Goal: Task Accomplishment & Management: Use online tool/utility

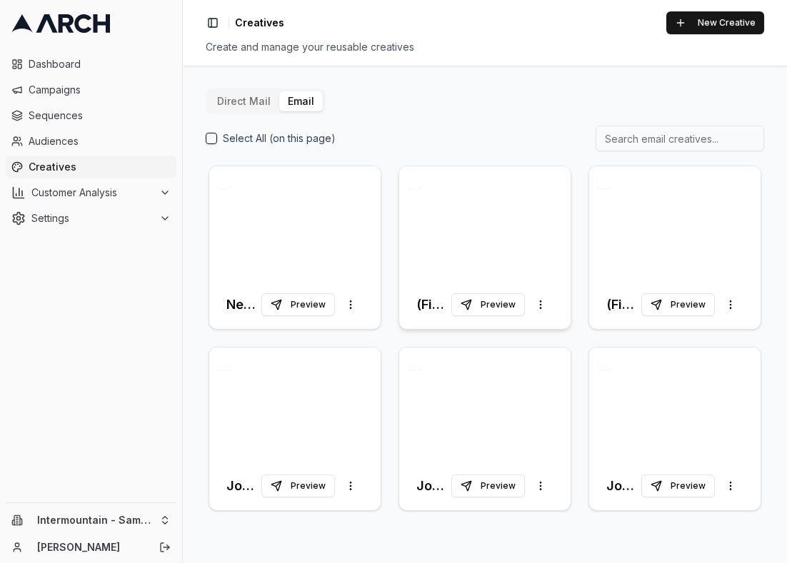
click at [520, 241] on div at bounding box center [484, 223] width 171 height 114
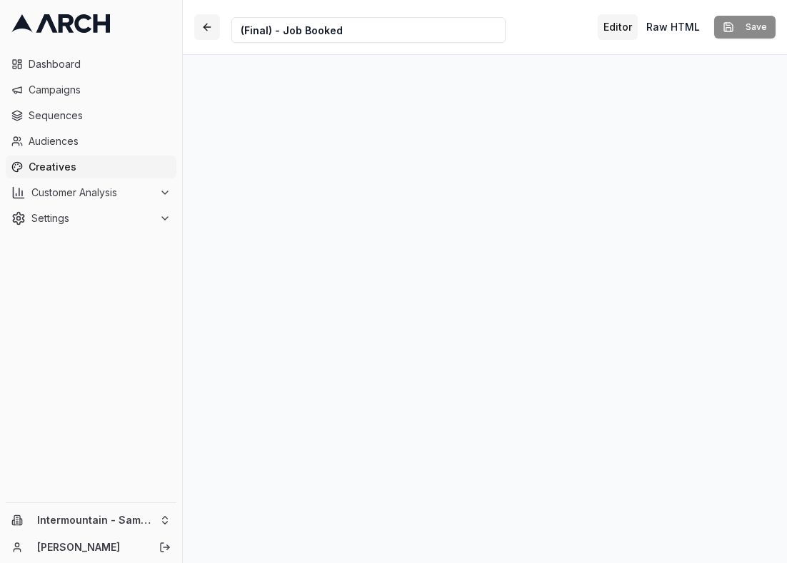
click at [203, 21] on button "button" at bounding box center [207, 27] width 26 height 26
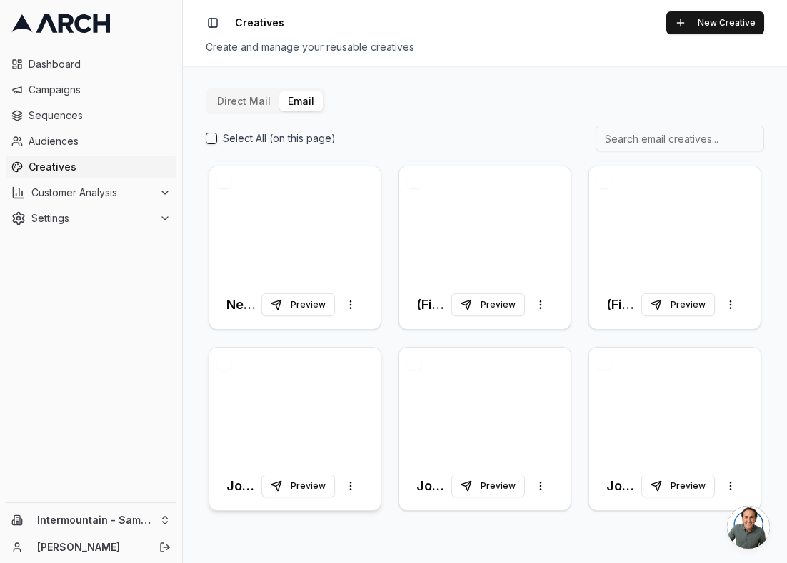
click at [325, 400] on div at bounding box center [294, 405] width 171 height 114
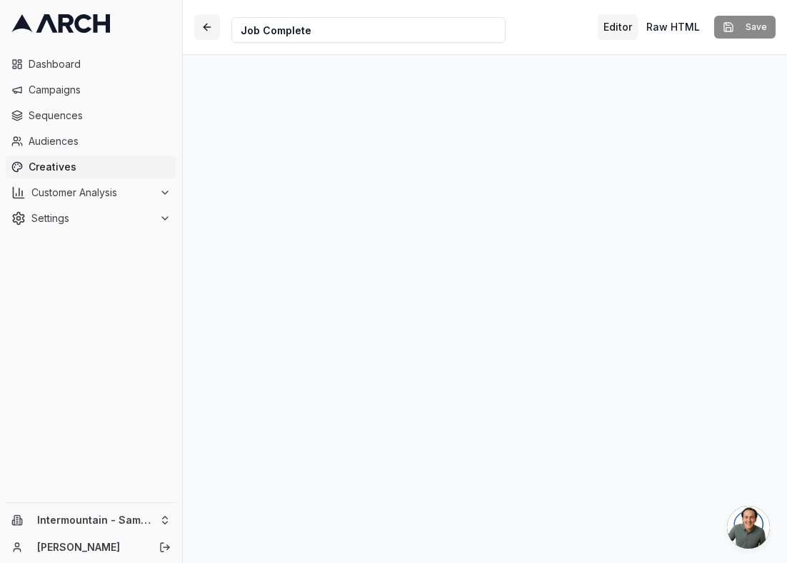
click at [203, 24] on button "button" at bounding box center [207, 27] width 26 height 26
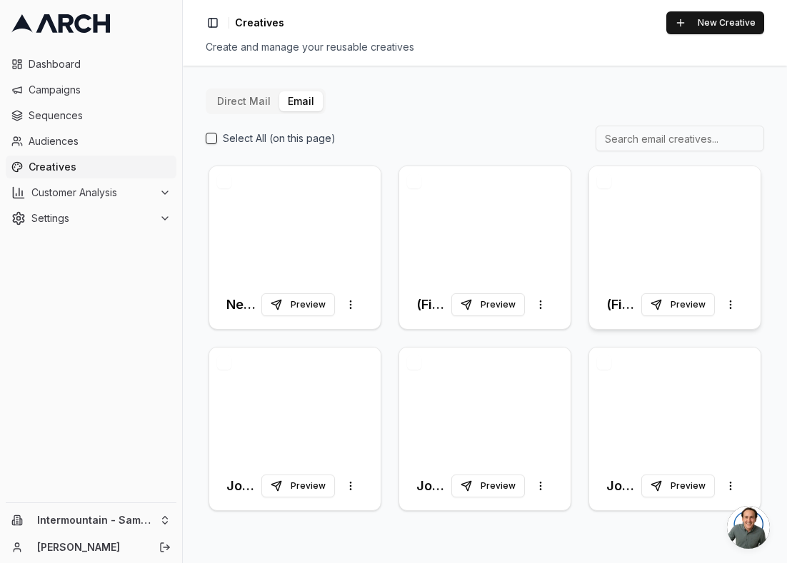
click at [700, 247] on div at bounding box center [674, 223] width 171 height 114
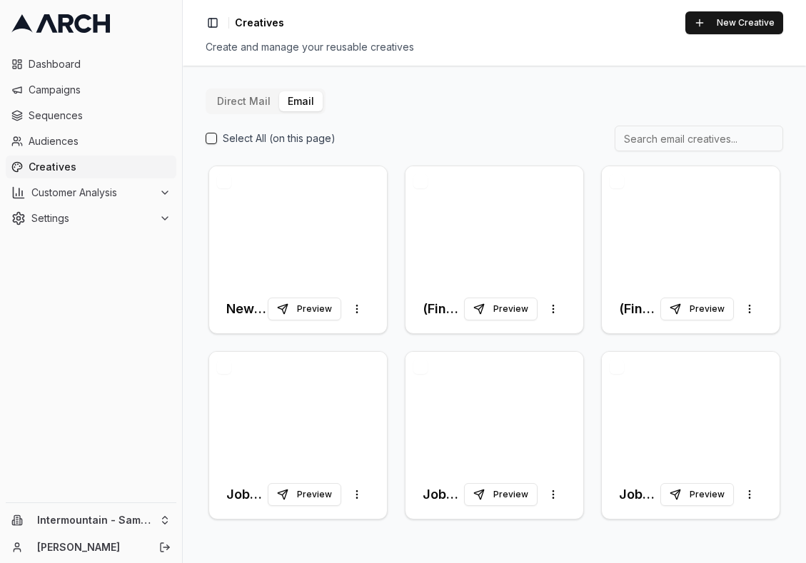
click at [152, 508] on div "Intermountain - Same Day [PERSON_NAME]" at bounding box center [91, 533] width 182 height 60
click at [136, 514] on html "Dashboard Campaigns Sequences Audiences Creatives Customer Analysis Settings In…" at bounding box center [403, 281] width 806 height 563
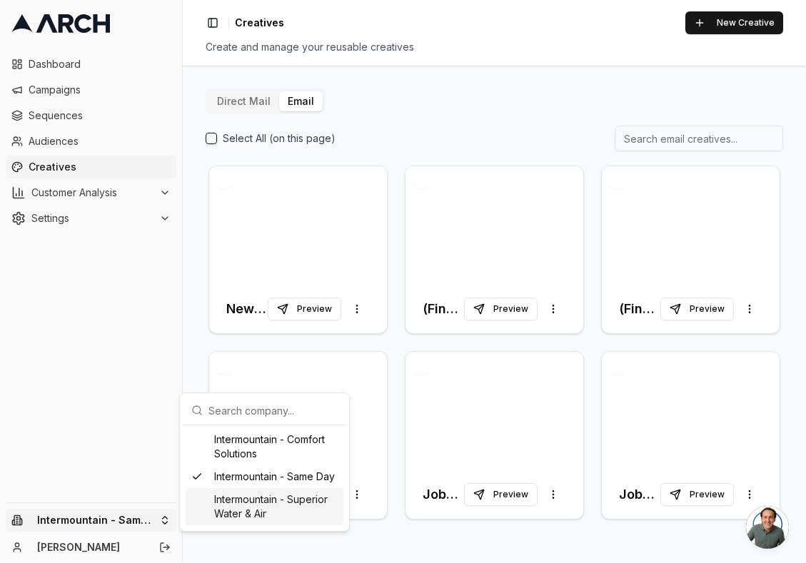
click at [213, 498] on div "Intermountain - Superior Water & Air" at bounding box center [265, 506] width 158 height 37
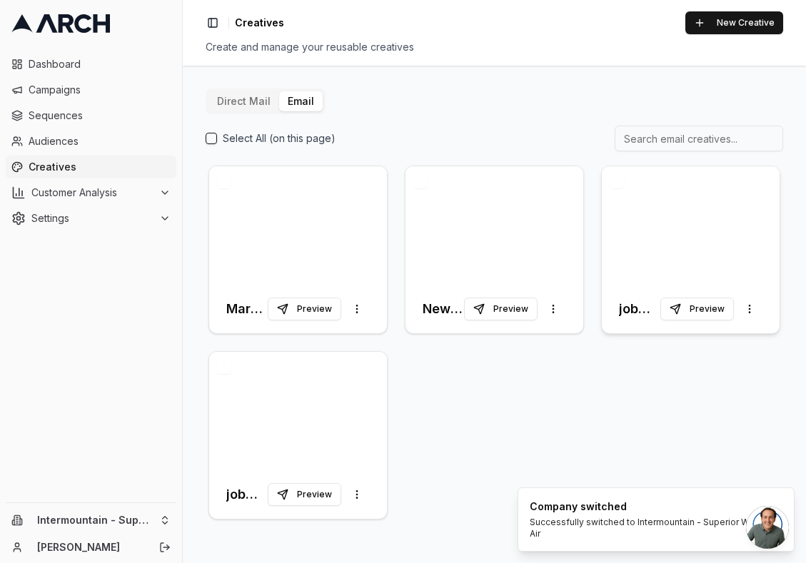
click at [659, 226] on div at bounding box center [691, 225] width 178 height 119
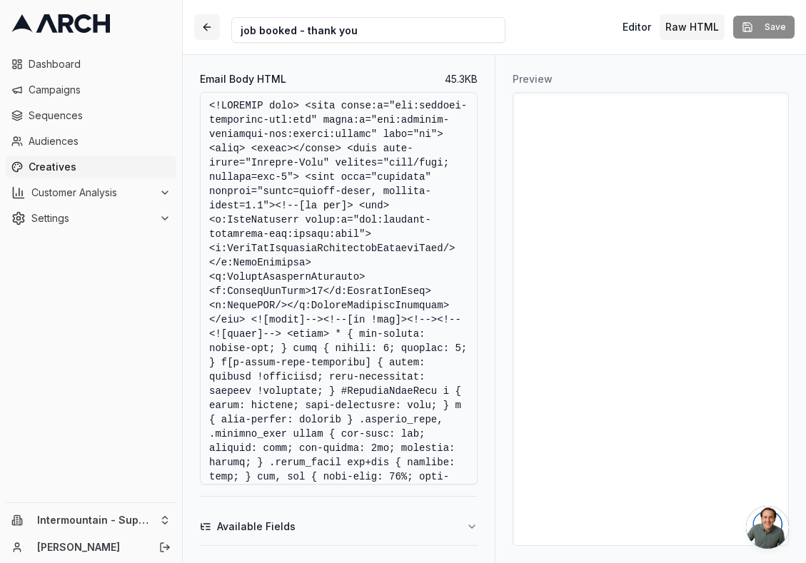
click at [205, 21] on button "button" at bounding box center [207, 27] width 26 height 26
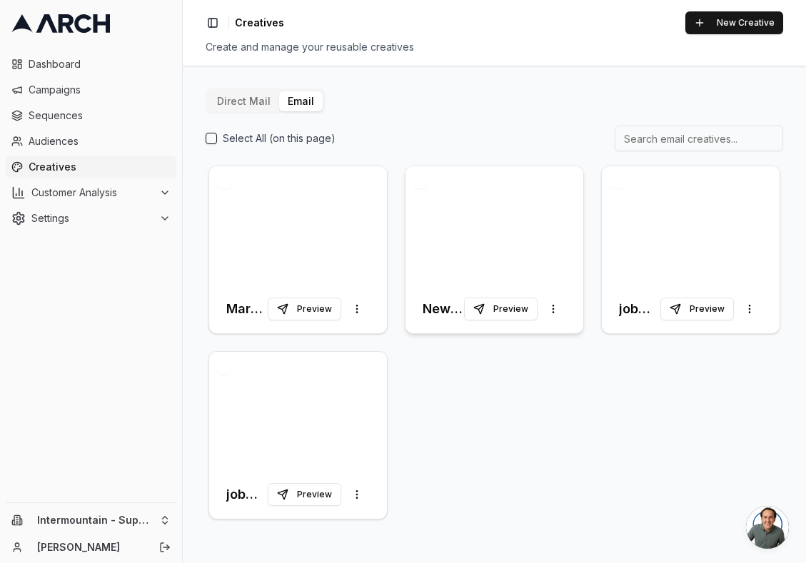
click at [526, 254] on div at bounding box center [494, 225] width 178 height 119
click at [318, 236] on div at bounding box center [298, 225] width 178 height 119
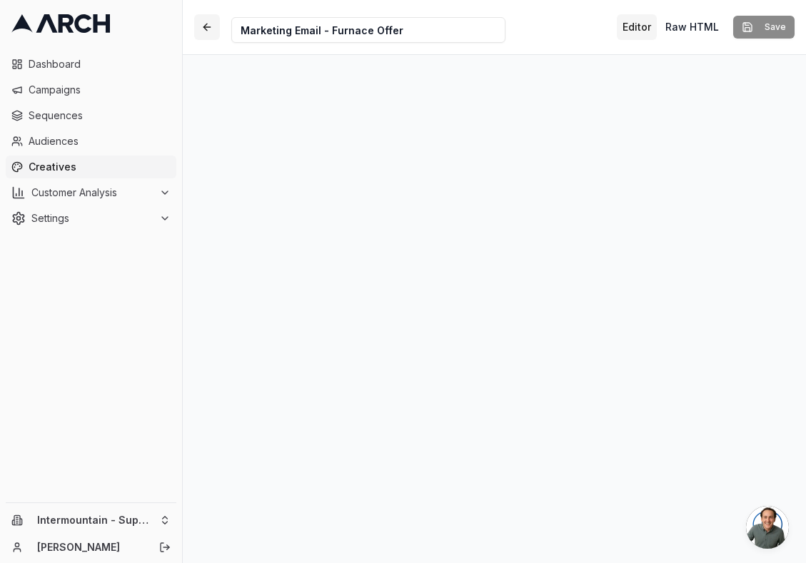
click at [207, 24] on button "button" at bounding box center [207, 27] width 26 height 26
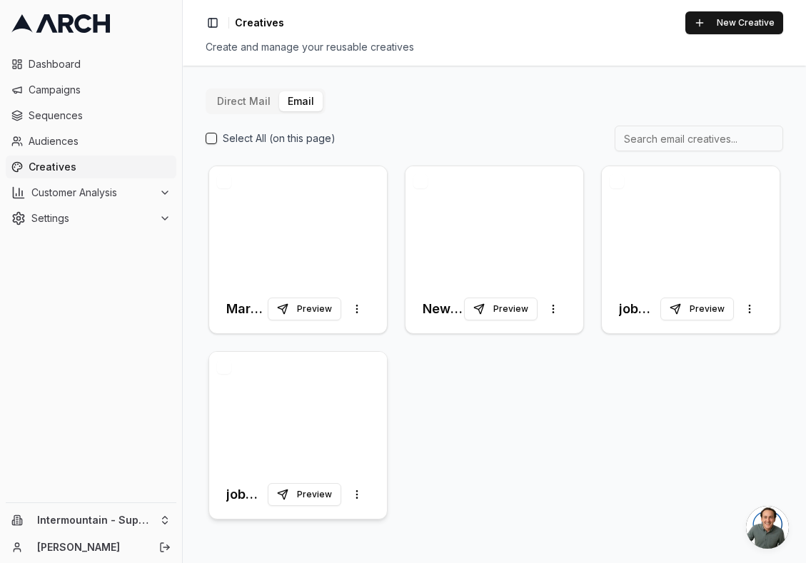
click at [304, 398] on div at bounding box center [298, 411] width 178 height 119
